Goal: Use online tool/utility: Utilize a website feature to perform a specific function

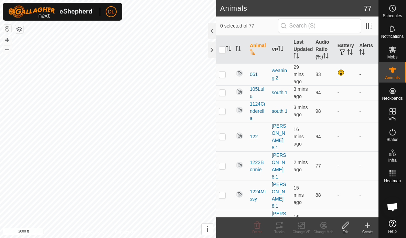
scroll to position [1408, 0]
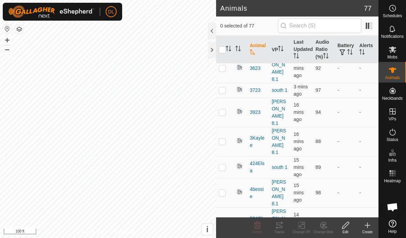
scroll to position [1239, 0]
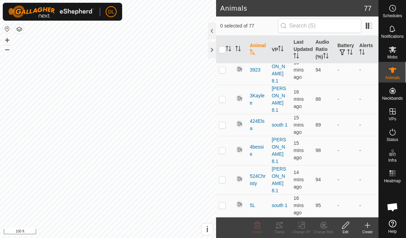
checkbox input "true"
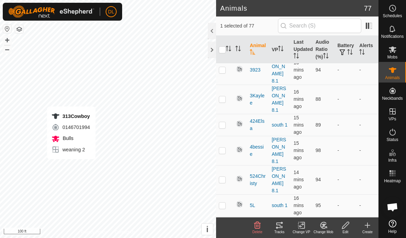
checkbox input "true"
checkbox input "false"
click at [281, 227] on icon at bounding box center [279, 226] width 6 height 6
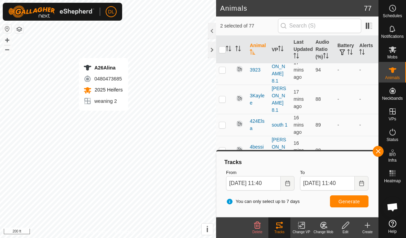
checkbox input "false"
checkbox input "true"
click at [357, 202] on span "Generate" at bounding box center [349, 202] width 21 height 6
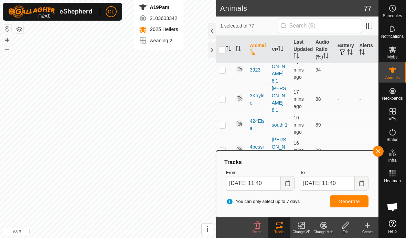
checkbox input "true"
checkbox input "false"
click at [354, 201] on span "Generate" at bounding box center [349, 202] width 21 height 6
checkbox input "false"
checkbox input "true"
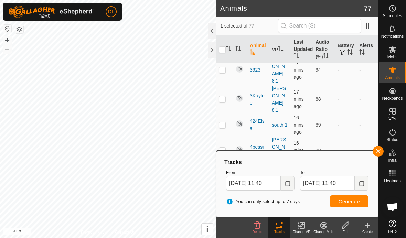
click at [345, 204] on span "Generate" at bounding box center [349, 202] width 21 height 6
